Goal: Information Seeking & Learning: Learn about a topic

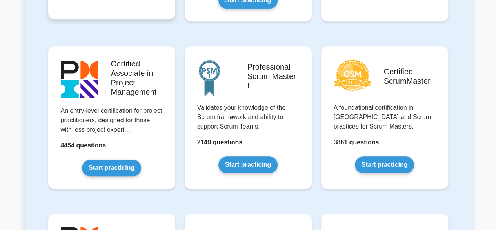
scroll to position [314, 0]
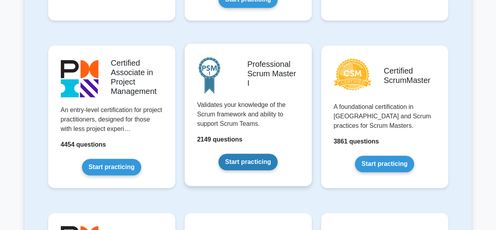
click at [272, 153] on link "Start practicing" at bounding box center [248, 161] width 59 height 16
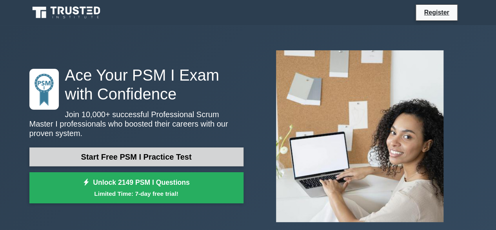
click at [114, 150] on link "Start Free PSM I Practice Test" at bounding box center [136, 156] width 214 height 19
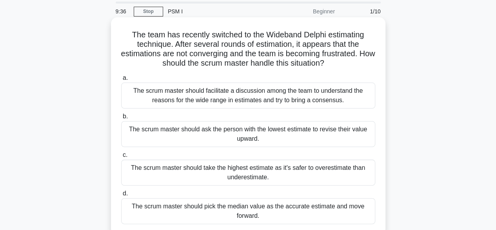
scroll to position [39, 0]
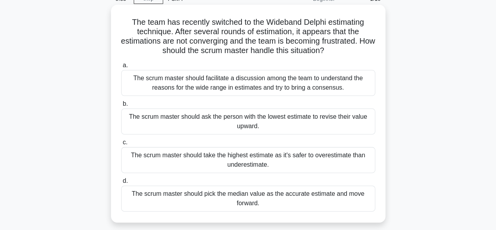
click at [207, 79] on div "The scrum master should facilitate a discussion among the team to understand th…" at bounding box center [248, 83] width 254 height 26
click at [121, 68] on input "a. The scrum master should facilitate a discussion among the team to understand…" at bounding box center [121, 65] width 0 height 5
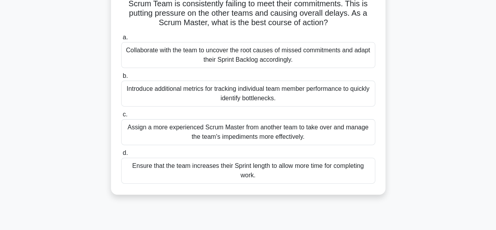
scroll to position [78, 0]
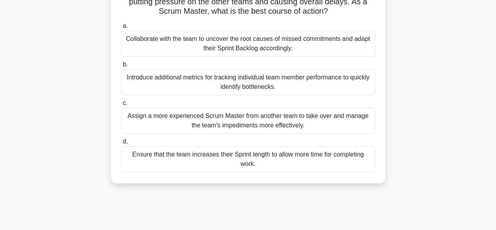
click at [210, 45] on div "Collaborate with the team to uncover the root causes of missed commitments and …" at bounding box center [248, 44] width 254 height 26
click at [121, 29] on input "a. Collaborate with the team to uncover the root causes of missed commitments a…" at bounding box center [121, 26] width 0 height 5
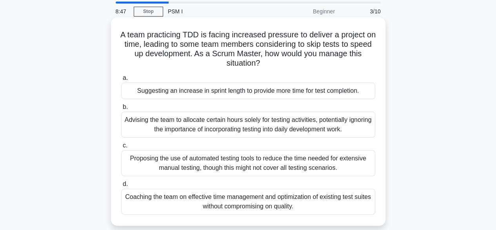
scroll to position [39, 0]
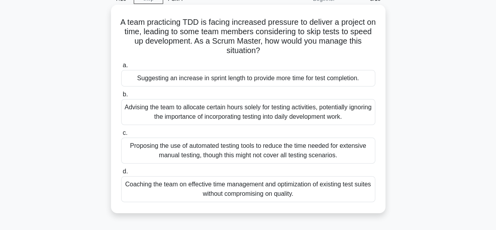
click at [223, 184] on div "Coaching the team on effective time management and optimization of existing tes…" at bounding box center [248, 189] width 254 height 26
click at [121, 174] on input "d. Coaching the team on effective time management and optimization of existing …" at bounding box center [121, 171] width 0 height 5
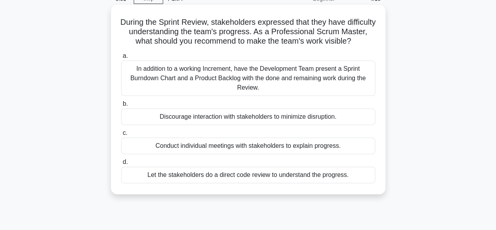
click at [200, 95] on div "In addition to a working Increment, have the Development Team present a Sprint …" at bounding box center [248, 77] width 254 height 35
click at [121, 58] on input "a. In addition to a working Increment, have the Development Team present a Spri…" at bounding box center [121, 55] width 0 height 5
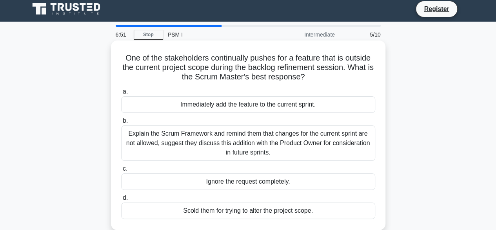
scroll to position [0, 0]
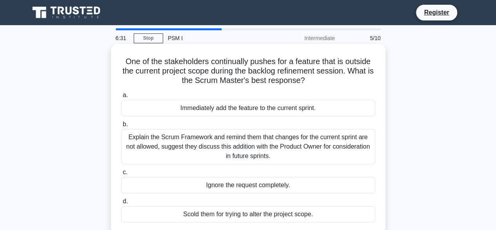
click at [202, 147] on div "Explain the Scrum Framework and remind them that changes for the current sprint…" at bounding box center [248, 146] width 254 height 35
click at [121, 127] on input "b. Explain the Scrum Framework and remind them that changes for the current spr…" at bounding box center [121, 124] width 0 height 5
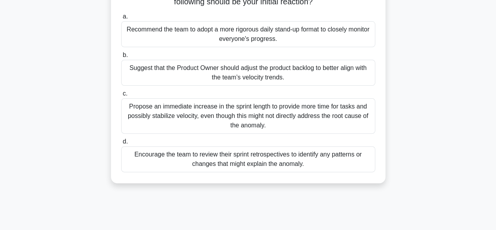
click at [212, 162] on div "Encourage the team to review their sprint retrospectives to identify any patter…" at bounding box center [248, 159] width 254 height 26
click at [121, 144] on input "d. Encourage the team to review their sprint retrospectives to identify any pat…" at bounding box center [121, 141] width 0 height 5
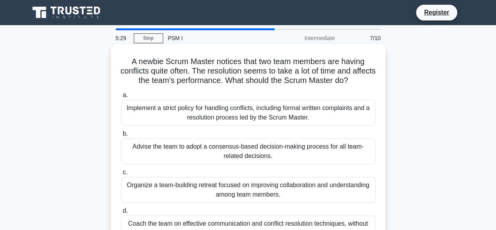
click at [204, 75] on h5 "A newbie Scrum Master notices that two team members are having conflicts quite …" at bounding box center [248, 71] width 256 height 29
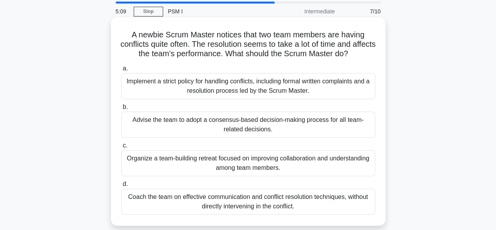
scroll to position [39, 0]
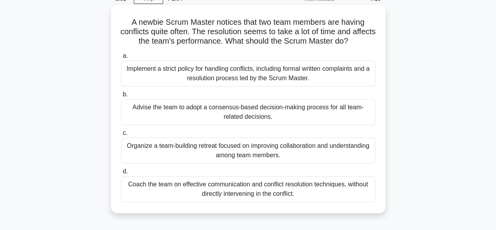
click at [221, 190] on div "Coach the team on effective communication and conflict resolution techniques, w…" at bounding box center [248, 189] width 254 height 26
click at [121, 174] on input "d. Coach the team on effective communication and conflict resolution techniques…" at bounding box center [121, 171] width 0 height 5
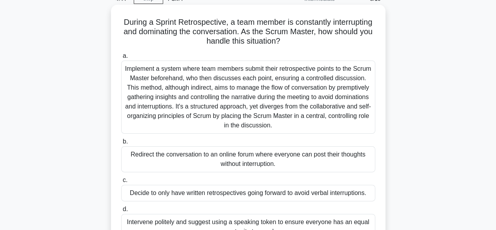
click at [276, 107] on div "Implement a system where team members submit their retrospective points to the …" at bounding box center [248, 96] width 254 height 73
click at [121, 58] on input "a. Implement a system where team members submit their retrospective points to t…" at bounding box center [121, 55] width 0 height 5
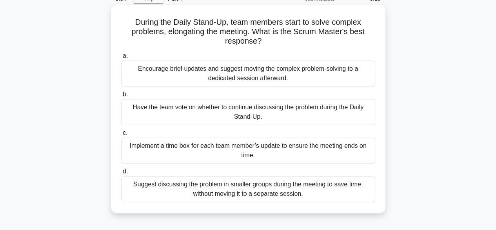
click at [237, 79] on div "Encourage brief updates and suggest moving the complex problem-solving to a ded…" at bounding box center [248, 73] width 254 height 26
click at [121, 58] on input "a. Encourage brief updates and suggest moving the complex problem-solving to a …" at bounding box center [121, 55] width 0 height 5
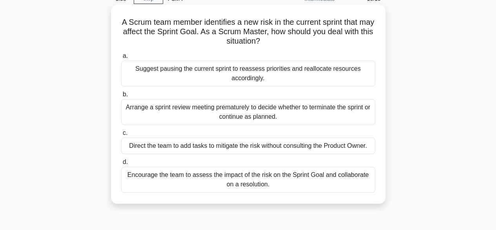
click at [236, 182] on div "Encourage the team to assess the impact of the risk on the Sprint Goal and coll…" at bounding box center [248, 179] width 254 height 26
click at [121, 164] on input "d. Encourage the team to assess the impact of the risk on the Sprint Goal and c…" at bounding box center [121, 161] width 0 height 5
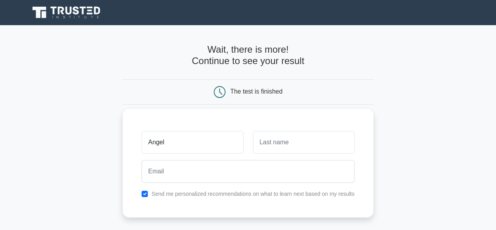
type input "Angel"
click at [281, 147] on input "text" at bounding box center [304, 142] width 102 height 23
click at [148, 195] on input "checkbox" at bounding box center [145, 193] width 6 height 6
checkbox input "false"
click at [291, 144] on input "text" at bounding box center [304, 142] width 102 height 23
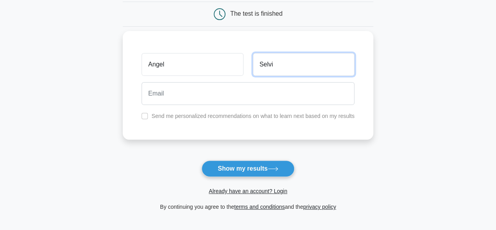
scroll to position [78, 0]
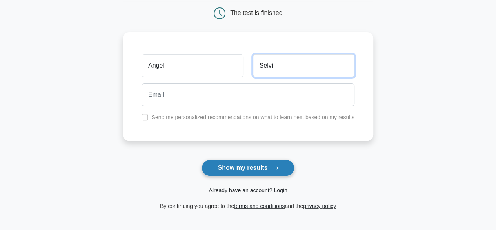
type input "Selvi"
click at [251, 166] on button "Show my results" at bounding box center [248, 167] width 93 height 16
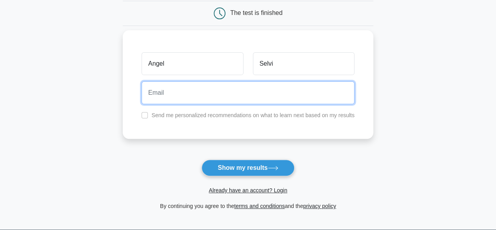
click at [182, 93] on input "email" at bounding box center [248, 92] width 213 height 23
type input "aangelvb@gmail.com"
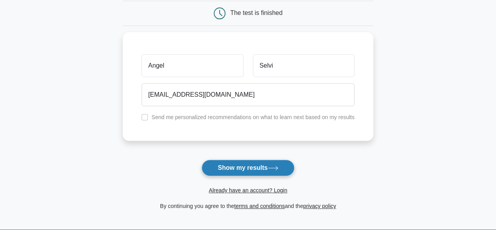
click at [252, 166] on button "Show my results" at bounding box center [248, 167] width 93 height 16
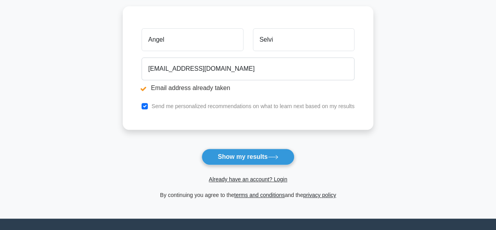
scroll to position [157, 0]
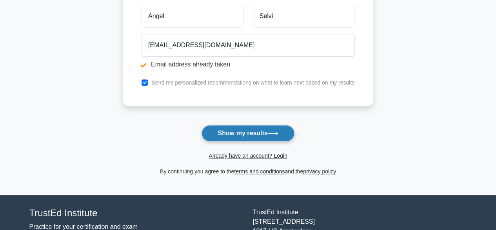
click at [248, 126] on button "Show my results" at bounding box center [248, 133] width 93 height 16
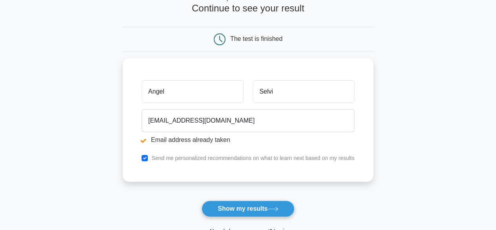
scroll to position [118, 0]
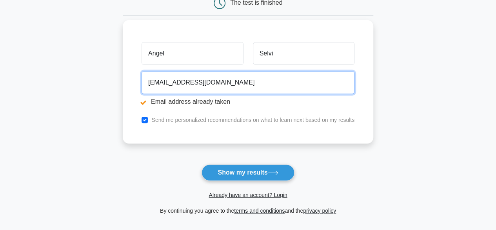
click at [214, 84] on input "aangelvb@gmail.com" at bounding box center [248, 82] width 213 height 23
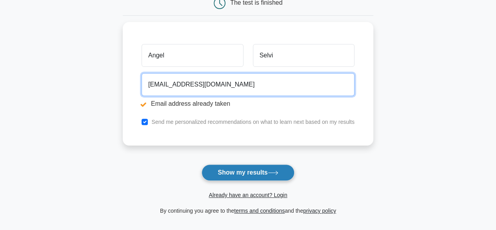
type input "angel.selvi-d@capgemini.com"
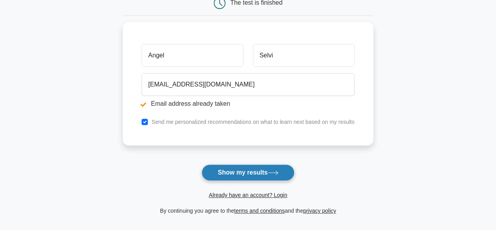
click at [246, 166] on button "Show my results" at bounding box center [248, 172] width 93 height 16
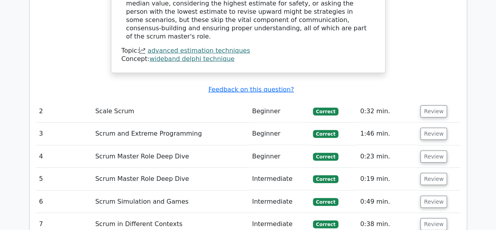
scroll to position [1138, 0]
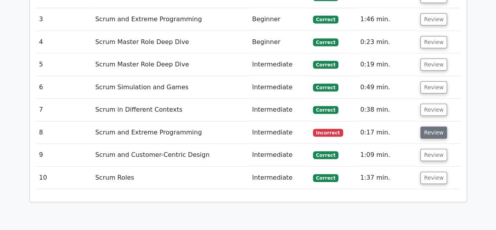
click at [424, 126] on button "Review" at bounding box center [434, 132] width 27 height 12
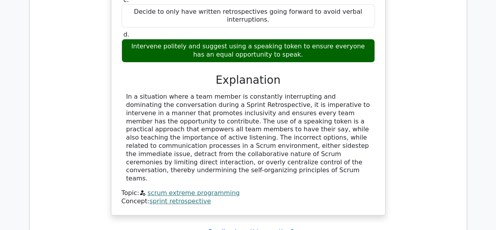
scroll to position [1802, 0]
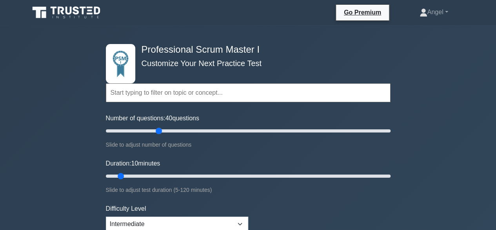
drag, startPoint x: 116, startPoint y: 129, endPoint x: 158, endPoint y: 130, distance: 41.6
type input "40"
click at [158, 130] on input "Number of questions: 40 questions" at bounding box center [248, 130] width 285 height 9
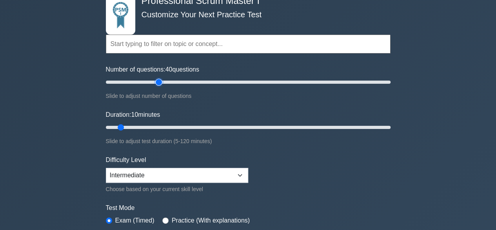
scroll to position [78, 0]
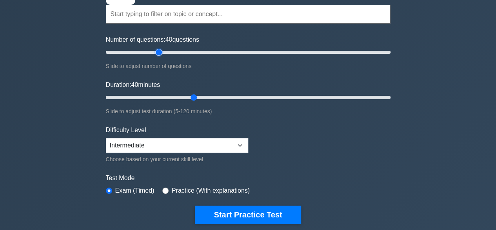
drag, startPoint x: 122, startPoint y: 95, endPoint x: 194, endPoint y: 98, distance: 72.6
type input "40"
click at [194, 98] on input "Duration: 40 minutes" at bounding box center [248, 97] width 285 height 9
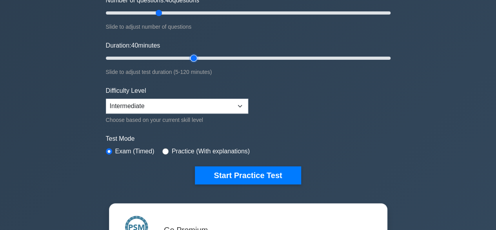
scroll to position [157, 0]
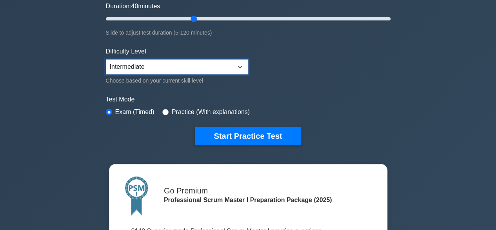
click at [240, 64] on select "Beginner Intermediate Expert" at bounding box center [177, 66] width 142 height 15
click at [106, 59] on select "Beginner Intermediate Expert" at bounding box center [177, 66] width 142 height 15
click at [239, 66] on select "Beginner Intermediate Expert" at bounding box center [177, 66] width 142 height 15
select select "intermediate"
click at [106, 59] on select "Beginner Intermediate Expert" at bounding box center [177, 66] width 142 height 15
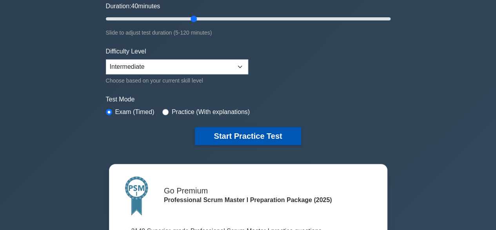
click at [249, 137] on button "Start Practice Test" at bounding box center [248, 136] width 106 height 18
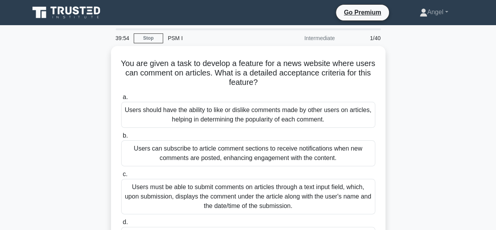
scroll to position [39, 0]
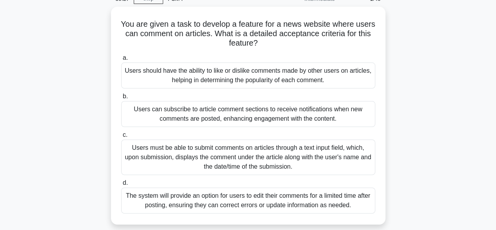
click at [425, 98] on div "You are given a task to develop a feature for a news website where users can co…" at bounding box center [248, 120] width 447 height 227
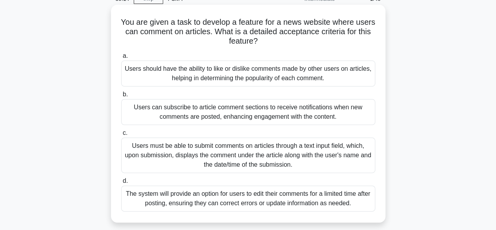
click at [191, 163] on div "Users must be able to submit comments on articles through a text input field, w…" at bounding box center [248, 154] width 254 height 35
click at [121, 135] on input "c. Users must be able to submit comments on articles through a text input field…" at bounding box center [121, 132] width 0 height 5
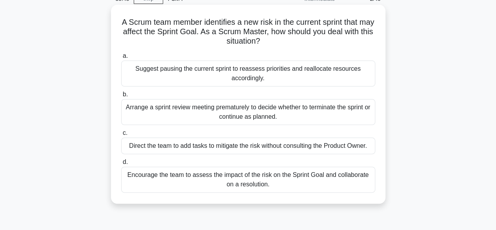
click at [244, 172] on div "Encourage the team to assess the impact of the risk on the Sprint Goal and coll…" at bounding box center [248, 179] width 254 height 26
click at [121, 164] on input "d. Encourage the team to assess the impact of the risk on the Sprint Goal and c…" at bounding box center [121, 161] width 0 height 5
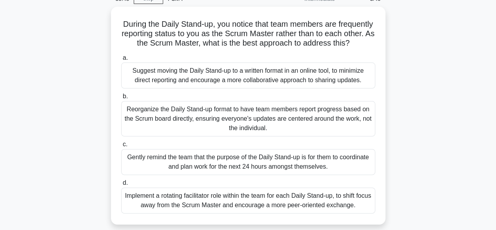
scroll to position [0, 0]
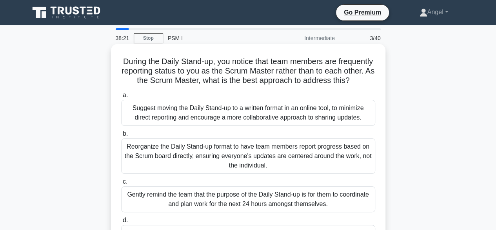
click at [196, 212] on div "Gently remind the team that the purpose of the Daily Stand-up is for them to co…" at bounding box center [248, 199] width 254 height 26
click at [121, 184] on input "c. Gently remind the team that the purpose of the Daily Stand-up is for them to…" at bounding box center [121, 181] width 0 height 5
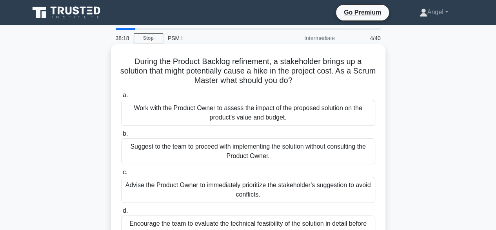
click at [323, 54] on div "During the Product Backlog refinement, a stakeholder brings up a solution that …" at bounding box center [248, 152] width 268 height 211
click at [271, 116] on div "Work with the Product Owner to assess the impact of the proposed solution on th…" at bounding box center [248, 113] width 254 height 26
click at [121, 98] on input "a. Work with the Product Owner to assess the impact of the proposed solution on…" at bounding box center [121, 95] width 0 height 5
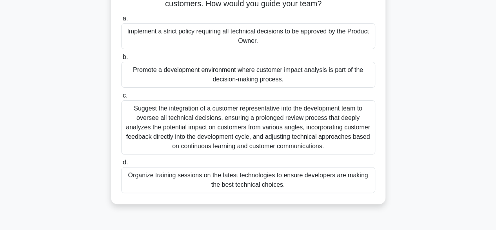
scroll to position [39, 0]
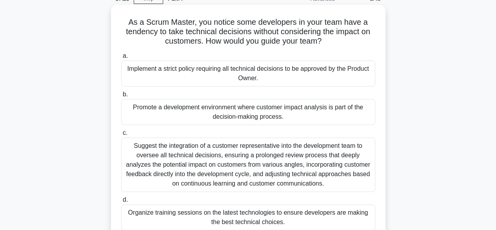
click at [197, 118] on div "Promote a development environment where customer impact analysis is part of the…" at bounding box center [248, 112] width 254 height 26
click at [121, 97] on input "b. Promote a development environment where customer impact analysis is part of …" at bounding box center [121, 94] width 0 height 5
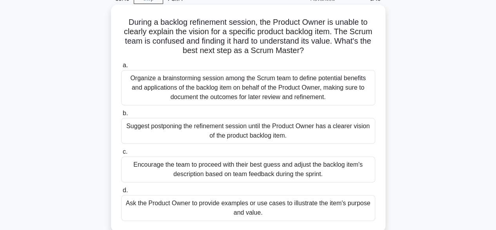
click at [230, 206] on div "Ask the Product Owner to provide examples or use cases to illustrate the item's…" at bounding box center [248, 208] width 254 height 26
click at [121, 193] on input "d. Ask the Product Owner to provide examples or use cases to illustrate the ite…" at bounding box center [121, 190] width 0 height 5
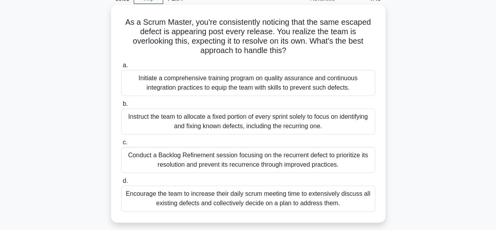
click at [239, 158] on div "Conduct a Backlog Refinement session focusing on the recurrent defect to priori…" at bounding box center [248, 160] width 254 height 26
click at [121, 145] on input "c. Conduct a Backlog Refinement session focusing on the recurrent defect to pri…" at bounding box center [121, 142] width 0 height 5
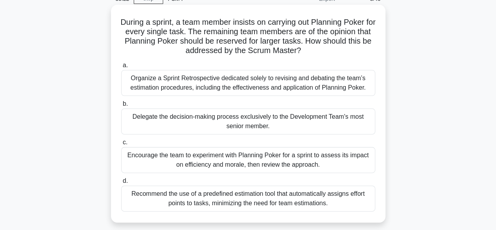
click at [210, 166] on div "Encourage the team to experiment with Planning Poker for a sprint to assess its…" at bounding box center [248, 160] width 254 height 26
click at [121, 145] on input "c. Encourage the team to experiment with Planning Poker for a sprint to assess …" at bounding box center [121, 142] width 0 height 5
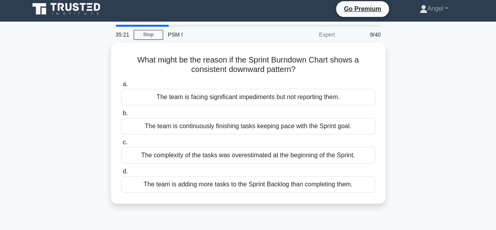
scroll to position [0, 0]
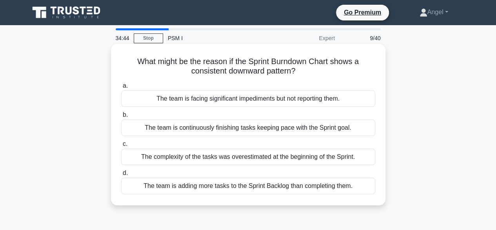
click at [241, 131] on div "The team is continuously finishing tasks keeping pace with the Sprint goal." at bounding box center [248, 127] width 254 height 16
click at [121, 117] on input "b. The team is continuously finishing tasks keeping pace with the Sprint goal." at bounding box center [121, 114] width 0 height 5
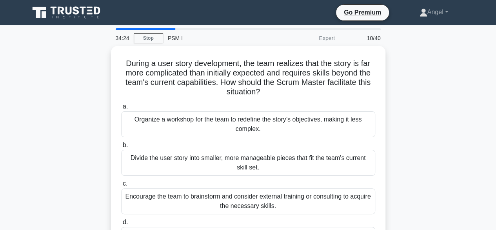
scroll to position [39, 0]
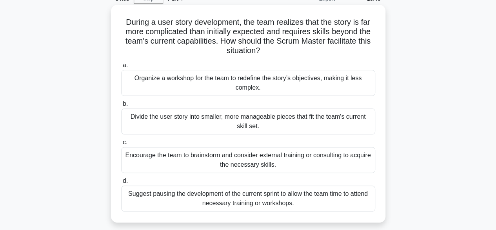
click at [200, 122] on div "Divide the user story into smaller, more manageable pieces that fit the team's …" at bounding box center [248, 121] width 254 height 26
click at [121, 106] on input "b. Divide the user story into smaller, more manageable pieces that fit the team…" at bounding box center [121, 103] width 0 height 5
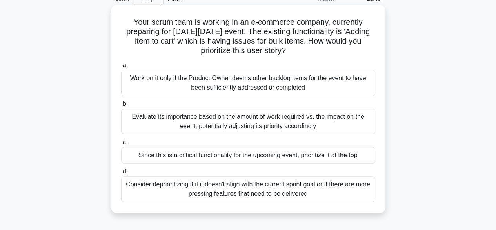
click at [307, 53] on h5 "Your scrum team is working in an e-commerce company, currently preparing for [D…" at bounding box center [248, 36] width 256 height 38
click at [204, 150] on div "Since this is a critical functionality for the upcoming event, prioritize it at…" at bounding box center [248, 155] width 254 height 16
click at [121, 145] on input "c. Since this is a critical functionality for the upcoming event, prioritize it…" at bounding box center [121, 142] width 0 height 5
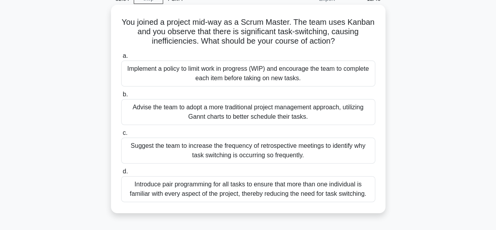
click at [152, 77] on div "Implement a policy to limit work in progress (WIP) and encourage the team to co…" at bounding box center [248, 73] width 254 height 26
click at [121, 58] on input "a. Implement a policy to limit work in progress (WIP) and encourage the team to…" at bounding box center [121, 55] width 0 height 5
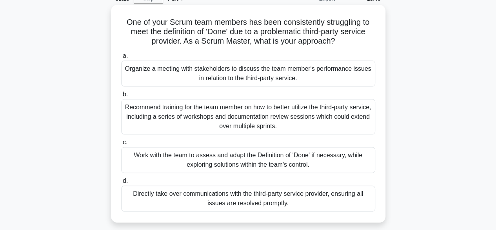
click at [172, 155] on div "Work with the team to assess and adapt the Definition of 'Done' if necessary, w…" at bounding box center [248, 160] width 254 height 26
click at [121, 145] on input "c. Work with the team to assess and adapt the Definition of 'Done' if necessary…" at bounding box center [121, 142] width 0 height 5
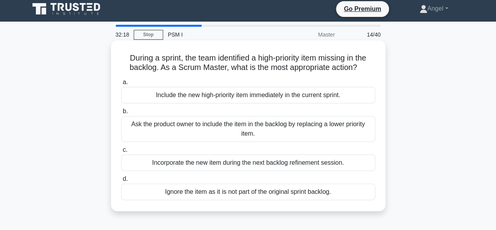
scroll to position [0, 0]
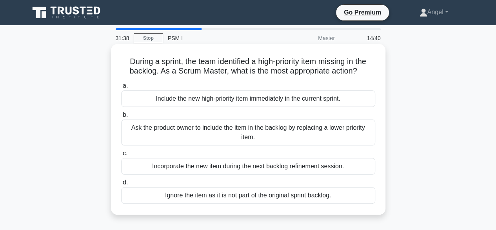
click at [217, 168] on div "Incorporate the new item during the next backlog refinement session." at bounding box center [248, 166] width 254 height 16
click at [121, 156] on input "c. Incorporate the new item during the next backlog refinement session." at bounding box center [121, 153] width 0 height 5
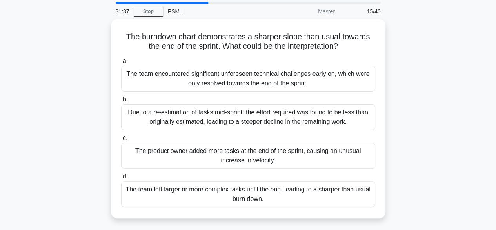
scroll to position [39, 0]
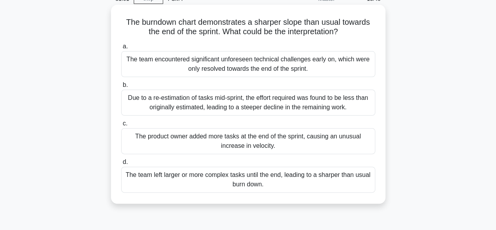
click at [170, 61] on div "The team encountered significant unforeseen technical challenges early on, whic…" at bounding box center [248, 64] width 254 height 26
click at [121, 49] on input "a. The team encountered significant unforeseen technical challenges early on, w…" at bounding box center [121, 46] width 0 height 5
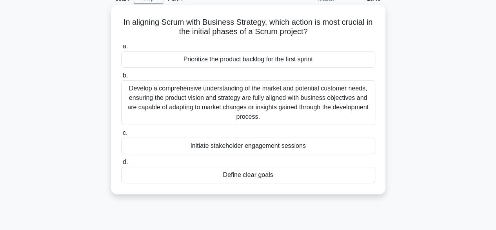
click at [170, 93] on div "Develop a comprehensive understanding of the market and potential customer need…" at bounding box center [248, 102] width 254 height 45
click at [121, 78] on input "b. Develop a comprehensive understanding of the market and potential customer n…" at bounding box center [121, 75] width 0 height 5
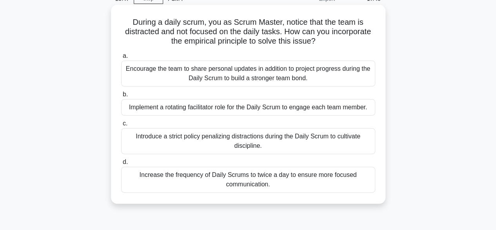
click at [229, 112] on div "Implement a rotating facilitator role for the Daily Scrum to engage each team m…" at bounding box center [248, 107] width 254 height 16
click at [121, 97] on input "b. Implement a rotating facilitator role for the Daily Scrum to engage each tea…" at bounding box center [121, 94] width 0 height 5
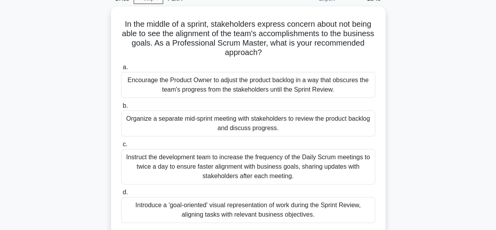
click at [465, 91] on div "In the middle of a sprint, stakeholders express concern about not being able to…" at bounding box center [248, 125] width 447 height 236
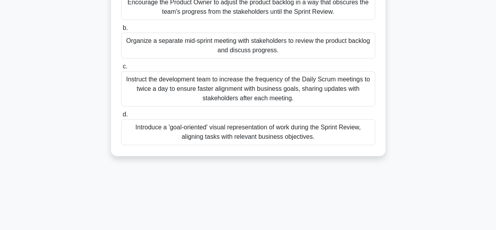
scroll to position [118, 0]
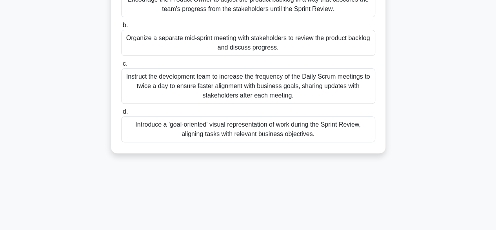
click at [279, 129] on div "Introduce a 'goal-oriented' visual representation of work during the Sprint Rev…" at bounding box center [248, 129] width 254 height 26
click at [121, 114] on input "d. Introduce a 'goal-oriented' visual representation of work during the Sprint …" at bounding box center [121, 111] width 0 height 5
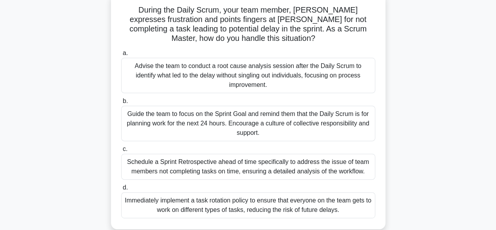
scroll to position [39, 0]
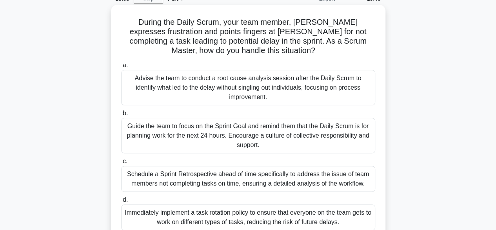
click at [205, 120] on div "Guide the team to focus on the Sprint Goal and remind them that the Daily Scrum…" at bounding box center [248, 135] width 254 height 35
click at [121, 116] on input "b. Guide the team to focus on the Sprint Goal and remind them that the Daily Sc…" at bounding box center [121, 113] width 0 height 5
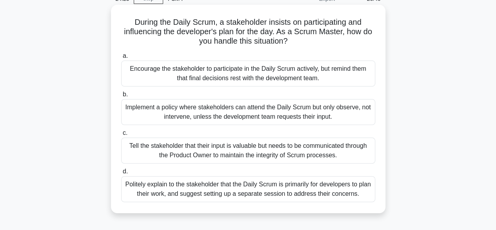
click at [202, 190] on div "Politely explain to the stakeholder that the Daily Scrum is primarily for devel…" at bounding box center [248, 189] width 254 height 26
click at [121, 174] on input "d. Politely explain to the stakeholder that the Daily Scrum is primarily for de…" at bounding box center [121, 171] width 0 height 5
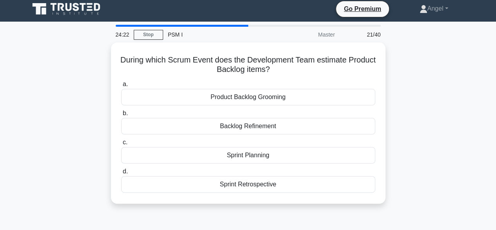
scroll to position [0, 0]
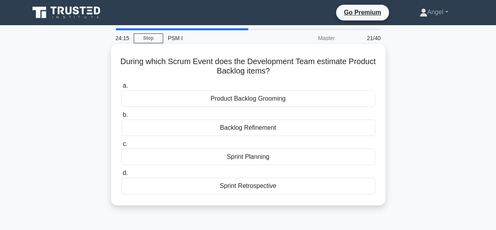
click at [254, 162] on div "Sprint Planning" at bounding box center [248, 156] width 254 height 16
click at [121, 146] on input "c. Sprint Planning" at bounding box center [121, 143] width 0 height 5
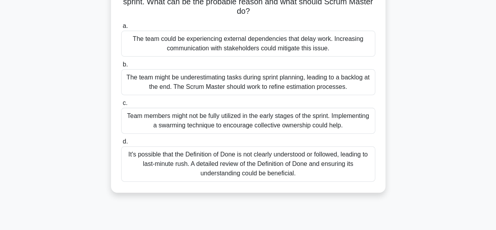
scroll to position [39, 0]
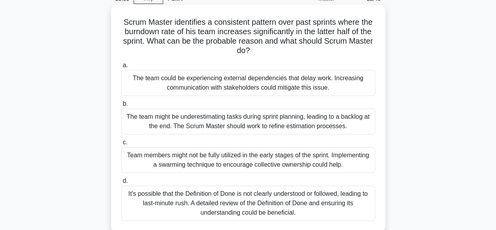
click at [208, 207] on div "It's possible that the Definition of Done is not clearly understood or followed…" at bounding box center [248, 202] width 254 height 35
click at [121, 183] on input "d. It's possible that the Definition of Done is not clearly understood or follo…" at bounding box center [121, 180] width 0 height 5
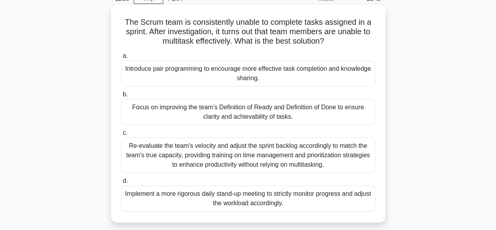
click at [152, 154] on div "Re-evaluate the team's velocity and adjust the sprint backlog accordingly to ma…" at bounding box center [248, 154] width 254 height 35
click at [121, 135] on input "c. Re-evaluate the team's velocity and adjust the sprint backlog accordingly to…" at bounding box center [121, 132] width 0 height 5
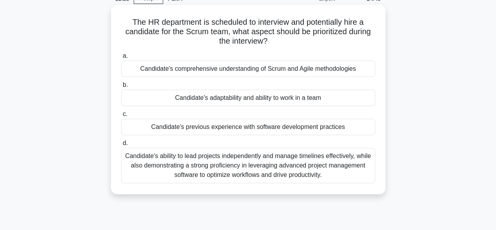
click at [235, 98] on div "Candidate's adaptability and ability to work in a team" at bounding box center [248, 97] width 254 height 16
click at [121, 88] on input "b. Candidate's adaptability and ability to work in a team" at bounding box center [121, 84] width 0 height 5
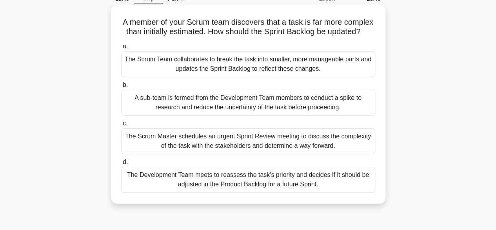
click at [191, 75] on div "The Scrum Team collaborates to break the task into smaller, more manageable par…" at bounding box center [248, 64] width 254 height 26
click at [121, 49] on input "a. The Scrum Team collaborates to break the task into smaller, more manageable …" at bounding box center [121, 46] width 0 height 5
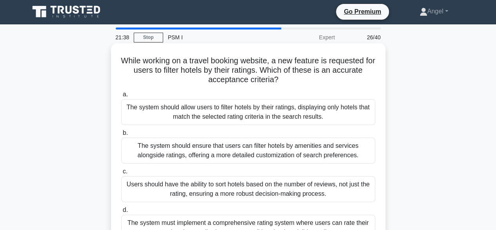
scroll to position [0, 0]
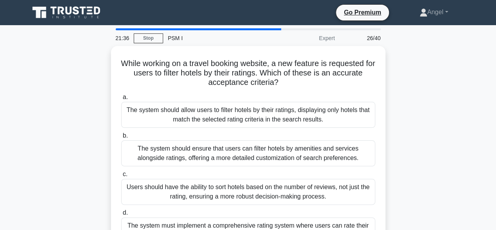
click at [281, 31] on div "Expert" at bounding box center [305, 38] width 69 height 16
click at [277, 30] on div "Expert" at bounding box center [305, 38] width 69 height 16
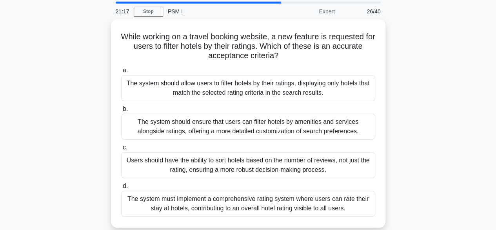
scroll to position [39, 0]
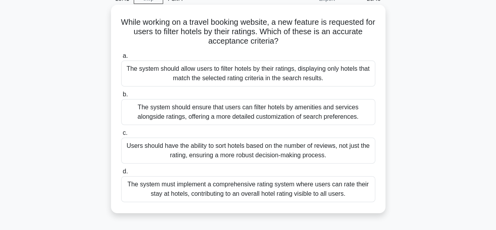
click at [210, 71] on div "The system should allow users to filter hotels by their ratings, displaying onl…" at bounding box center [248, 73] width 254 height 26
click at [121, 58] on input "a. The system should allow users to filter hotels by their ratings, displaying …" at bounding box center [121, 55] width 0 height 5
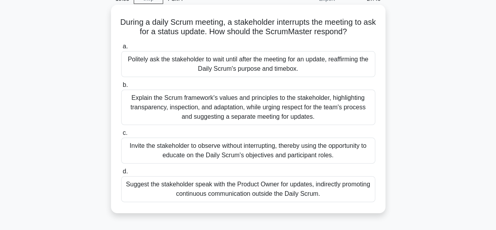
click at [206, 66] on div "Politely ask the stakeholder to wait until after the meeting for an update, rea…" at bounding box center [248, 64] width 254 height 26
click at [121, 49] on input "a. Politely ask the stakeholder to wait until after the meeting for an update, …" at bounding box center [121, 46] width 0 height 5
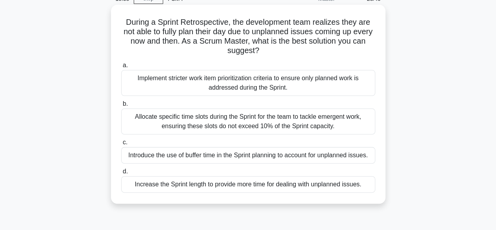
click at [207, 151] on div "Introduce the use of buffer time in the Sprint planning to account for unplanne…" at bounding box center [248, 155] width 254 height 16
click at [121, 145] on input "c. Introduce the use of buffer time in the Sprint planning to account for unpla…" at bounding box center [121, 142] width 0 height 5
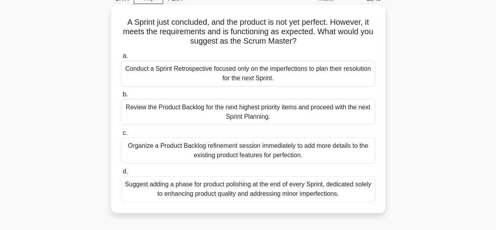
click at [146, 108] on div "Review the Product Backlog for the next highest priority items and proceed with…" at bounding box center [248, 112] width 254 height 26
click at [121, 97] on input "b. Review the Product Backlog for the next highest priority items and proceed w…" at bounding box center [121, 94] width 0 height 5
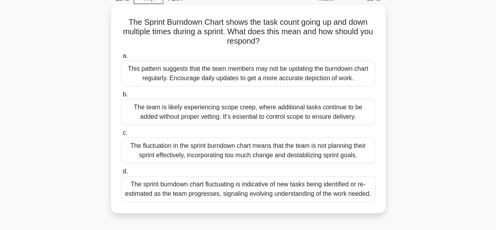
click at [150, 191] on div "The sprint burndown chart fluctuating is indicative of new tasks being identifi…" at bounding box center [248, 189] width 254 height 26
click at [121, 174] on input "d. The sprint burndown chart fluctuating is indicative of new tasks being ident…" at bounding box center [121, 171] width 0 height 5
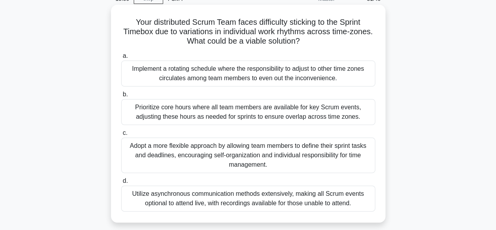
click at [210, 112] on div "Prioritize core hours where all team members are available for key Scrum events…" at bounding box center [248, 112] width 254 height 26
click at [121, 97] on input "b. Prioritize core hours where all team members are available for key Scrum eve…" at bounding box center [121, 94] width 0 height 5
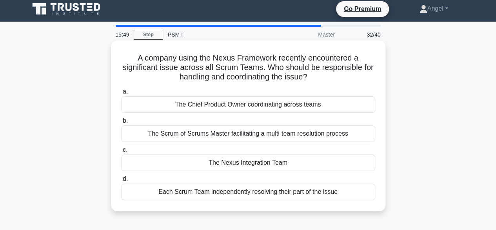
scroll to position [0, 0]
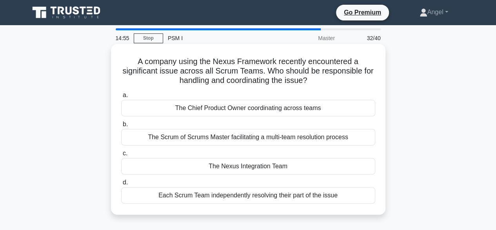
click at [188, 166] on div "The Nexus Integration Team" at bounding box center [248, 166] width 254 height 16
click at [121, 156] on input "c. The Nexus Integration Team" at bounding box center [121, 153] width 0 height 5
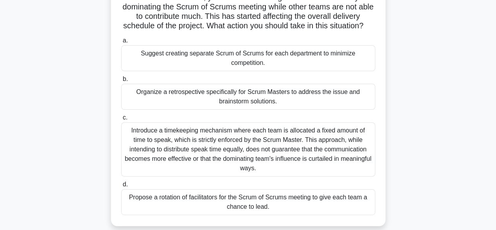
scroll to position [78, 0]
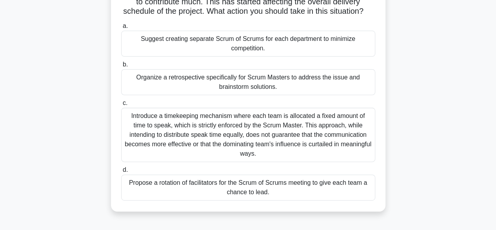
click at [302, 196] on div "Propose a rotation of facilitators for the Scrum of Scrums meeting to give each…" at bounding box center [248, 187] width 254 height 26
click at [121, 172] on input "d. Propose a rotation of facilitators for the Scrum of Scrums meeting to give e…" at bounding box center [121, 169] width 0 height 5
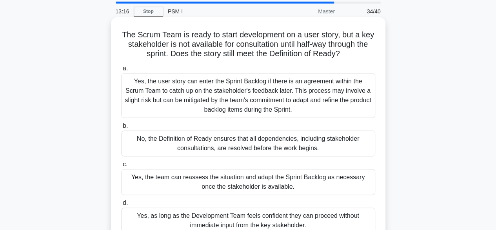
scroll to position [39, 0]
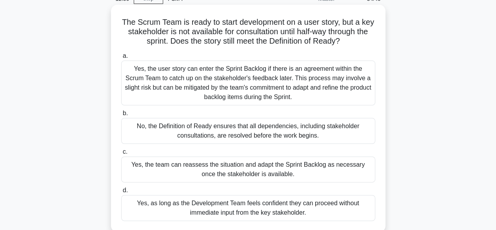
click at [220, 131] on div "No, the Definition of Ready ensures that all dependencies, including stakeholde…" at bounding box center [248, 131] width 254 height 26
click at [121, 116] on input "b. No, the Definition of Ready ensures that all dependencies, including stakeho…" at bounding box center [121, 113] width 0 height 5
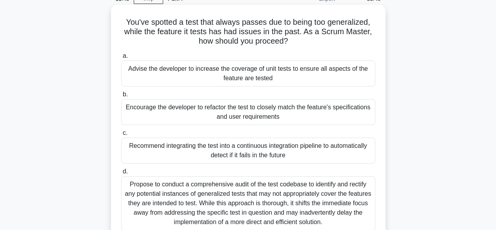
click at [221, 102] on div "Encourage the developer to refactor the test to closely match the feature's spe…" at bounding box center [248, 112] width 254 height 26
click at [121, 97] on input "b. Encourage the developer to refactor the test to closely match the feature's …" at bounding box center [121, 94] width 0 height 5
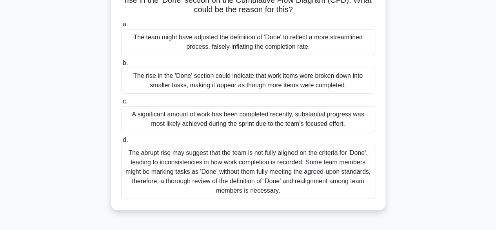
scroll to position [78, 0]
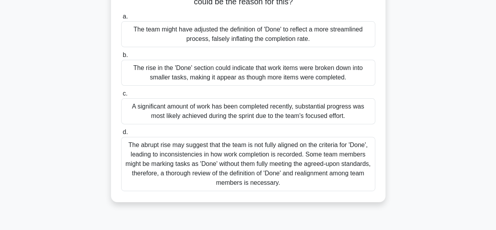
click at [225, 111] on div "A significant amount of work has been completed recently, substantial progress …" at bounding box center [248, 111] width 254 height 26
click at [121, 96] on input "c. A significant amount of work has been completed recently, substantial progre…" at bounding box center [121, 93] width 0 height 5
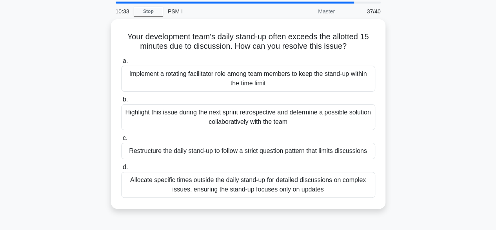
scroll to position [39, 0]
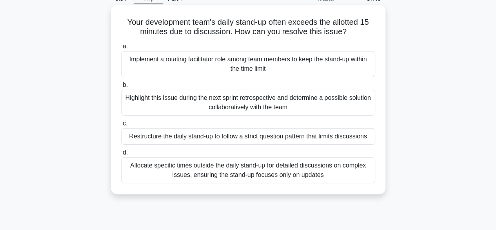
click at [254, 163] on div "Allocate specific times outside the daily stand-up for detailed discussions on …" at bounding box center [248, 170] width 254 height 26
click at [121, 155] on input "d. Allocate specific times outside the daily stand-up for detailed discussions …" at bounding box center [121, 152] width 0 height 5
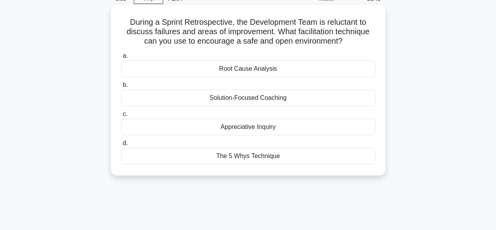
scroll to position [0, 0]
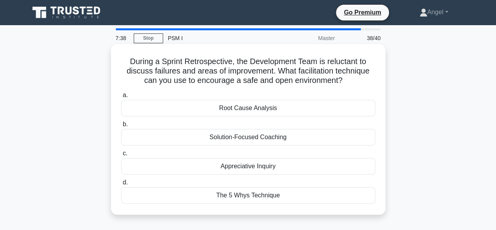
click at [256, 170] on div "Appreciative Inquiry" at bounding box center [248, 166] width 254 height 16
click at [121, 156] on input "c. Appreciative Inquiry" at bounding box center [121, 153] width 0 height 5
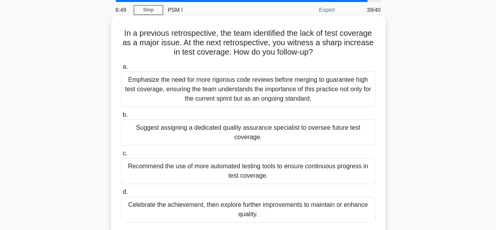
scroll to position [39, 0]
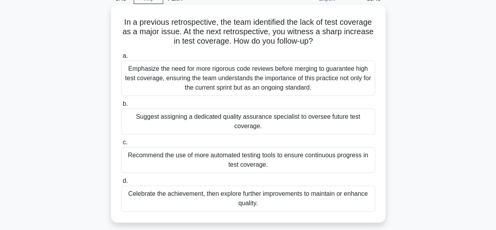
click at [232, 194] on div "Celebrate the achievement, then explore further improvements to maintain or enh…" at bounding box center [248, 198] width 254 height 26
click at [121, 183] on input "d. Celebrate the achievement, then explore further improvements to maintain or …" at bounding box center [121, 180] width 0 height 5
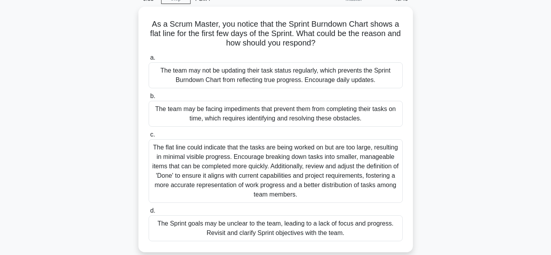
drag, startPoint x: 489, startPoint y: 0, endPoint x: 58, endPoint y: 150, distance: 456.2
click at [58, 150] on div "As a Scrum Master, you notice that the Sprint Burndown Chart shows a flat line …" at bounding box center [276, 134] width 518 height 255
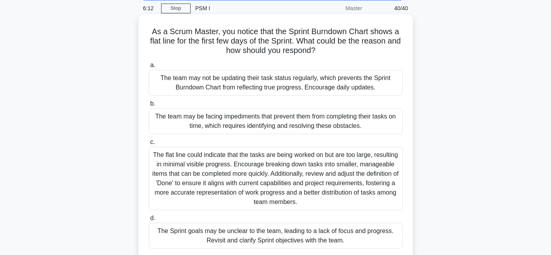
scroll to position [44, 0]
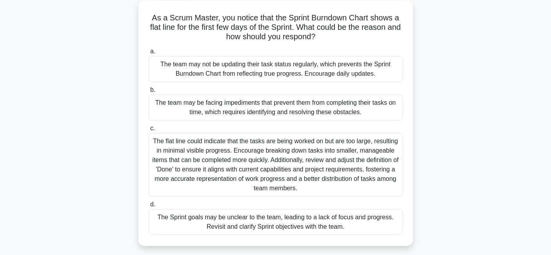
click at [198, 159] on div "The flat line could indicate that the tasks are being worked on but are too lar…" at bounding box center [276, 165] width 254 height 64
click at [149, 131] on input "c. The flat line could indicate that the tasks are being worked on but are too …" at bounding box center [149, 128] width 0 height 5
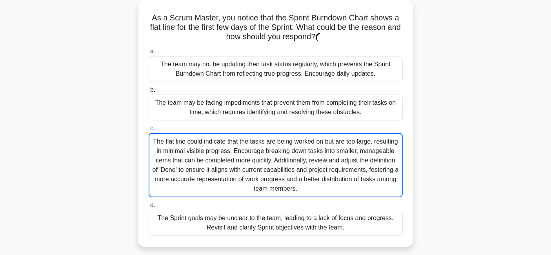
click at [198, 159] on div "The flat line could indicate that the tasks are being worked on but are too lar…" at bounding box center [276, 165] width 254 height 64
click at [149, 131] on input "c. The flat line could indicate that the tasks are being worked on but are too …" at bounding box center [149, 128] width 0 height 5
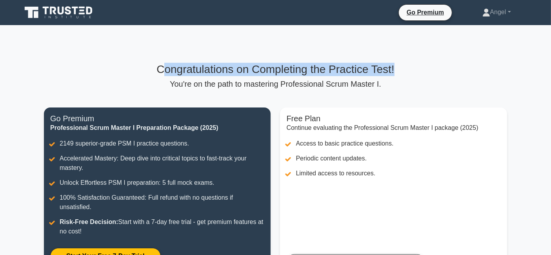
drag, startPoint x: 157, startPoint y: 69, endPoint x: 453, endPoint y: 67, distance: 295.9
click at [453, 67] on h3 "Congratulations on Completing the Practice Test!" at bounding box center [275, 69] width 463 height 13
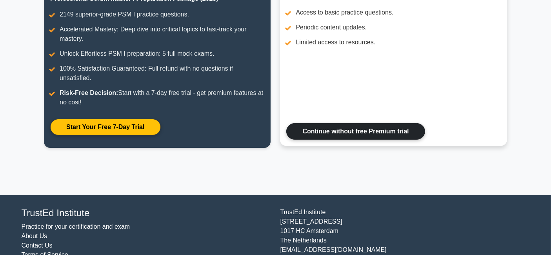
scroll to position [155, 0]
